Goal: Task Accomplishment & Management: Manage account settings

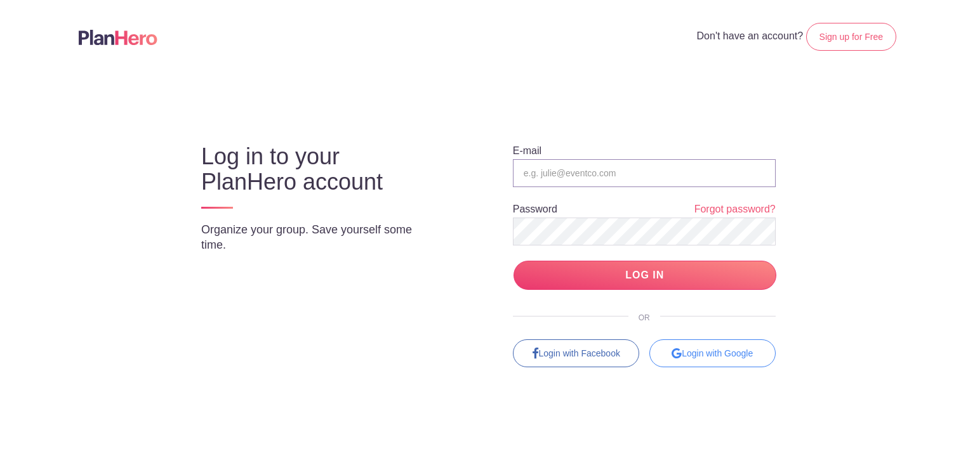
click at [543, 171] on input "email" at bounding box center [644, 173] width 263 height 28
type input "dan7147@att.net"
click at [663, 271] on input "LOG IN" at bounding box center [645, 276] width 263 height 30
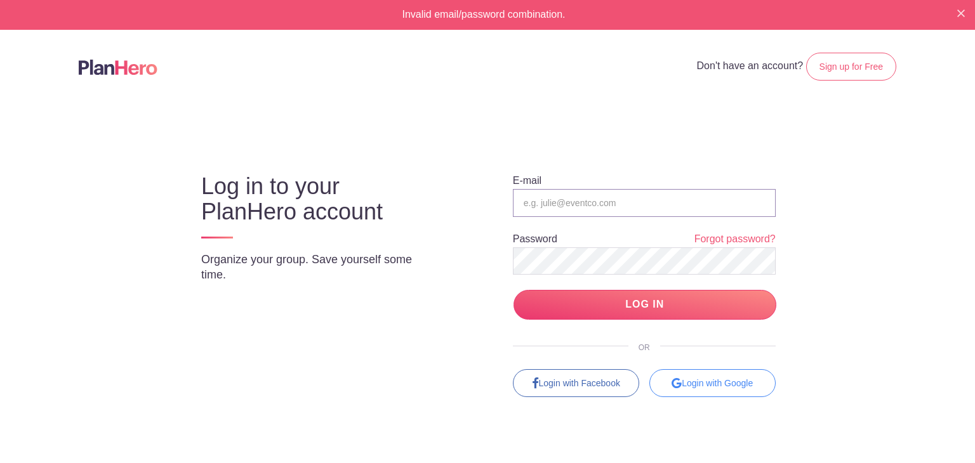
click at [607, 204] on input "email" at bounding box center [644, 203] width 263 height 28
type input "[EMAIL_ADDRESS][DOMAIN_NAME]"
click at [514, 290] on input "LOG IN" at bounding box center [645, 305] width 263 height 30
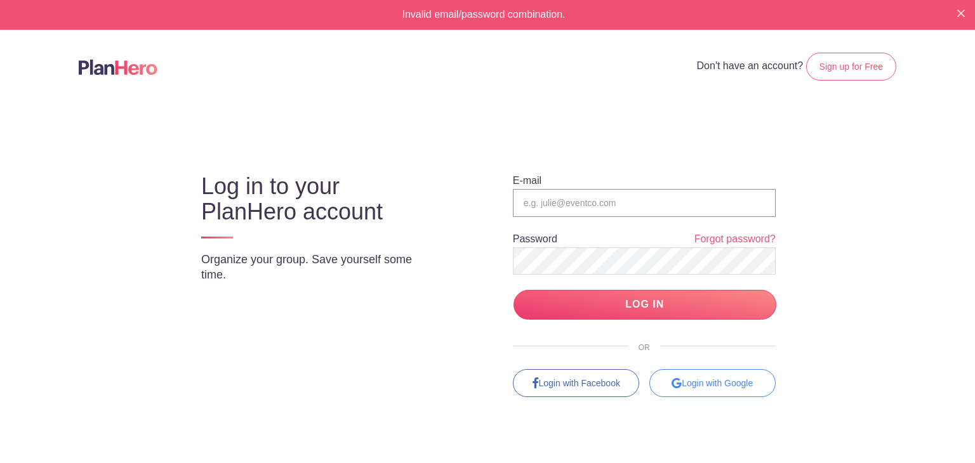
click at [596, 204] on input "email" at bounding box center [644, 203] width 263 height 28
type input "dan7147@att.net"
click at [514, 290] on input "LOG IN" at bounding box center [645, 305] width 263 height 30
